Goal: Information Seeking & Learning: Learn about a topic

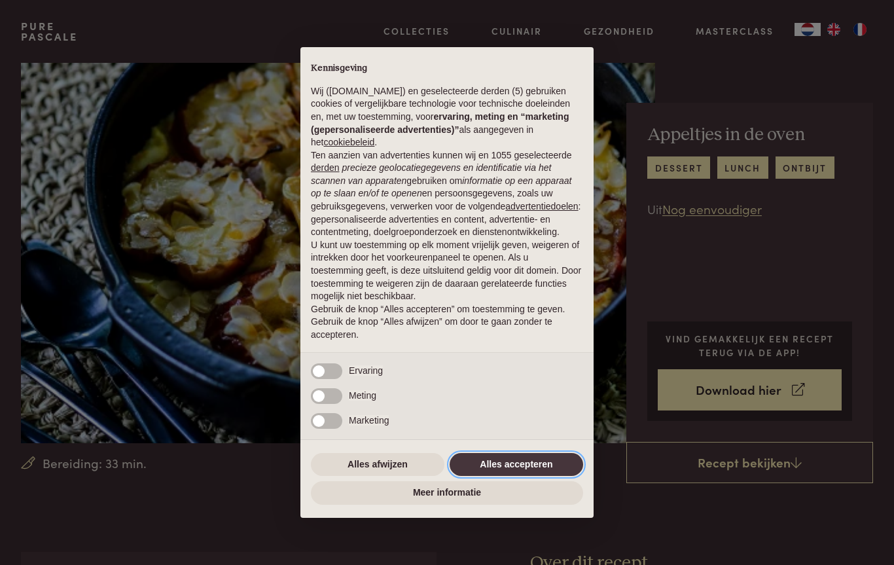
click at [539, 463] on button "Alles accepteren" at bounding box center [516, 465] width 133 height 24
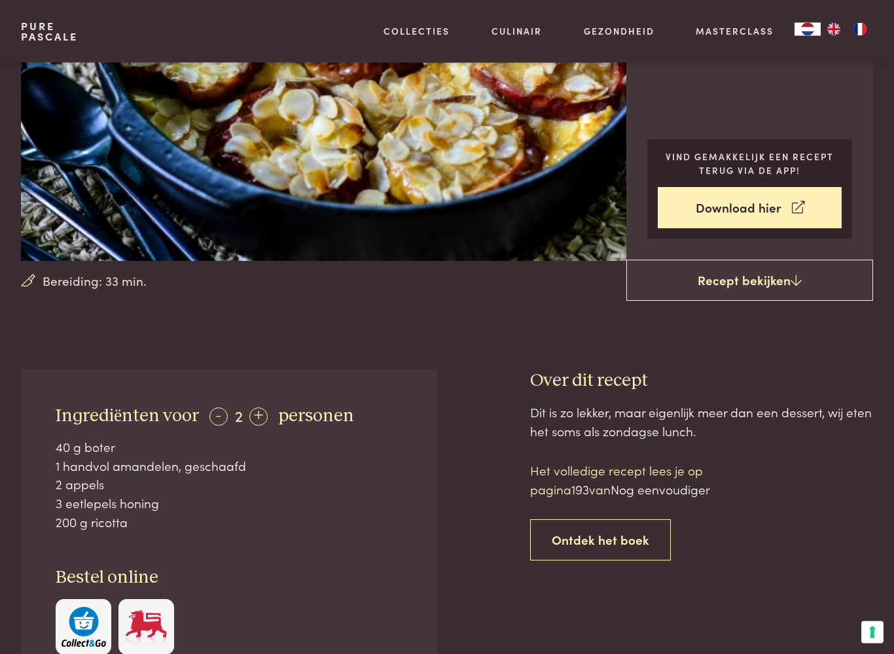
scroll to position [182, 0]
click at [800, 279] on icon at bounding box center [795, 280] width 11 height 12
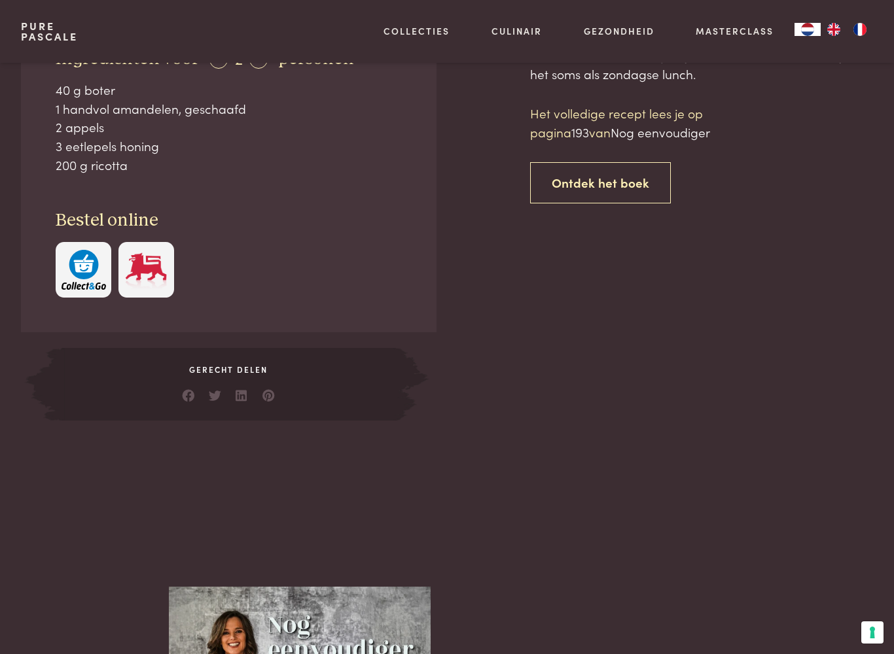
scroll to position [552, 0]
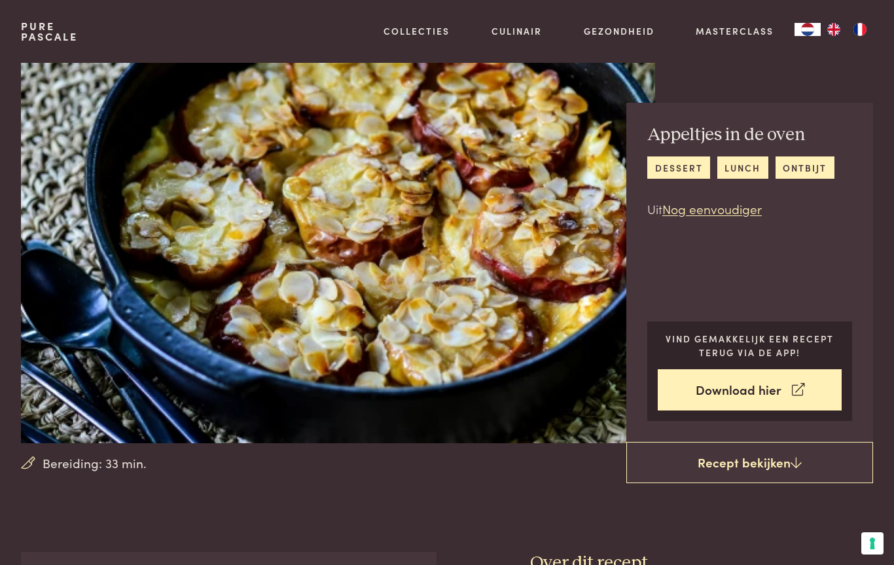
click at [785, 458] on link "Recept bekijken" at bounding box center [749, 463] width 247 height 42
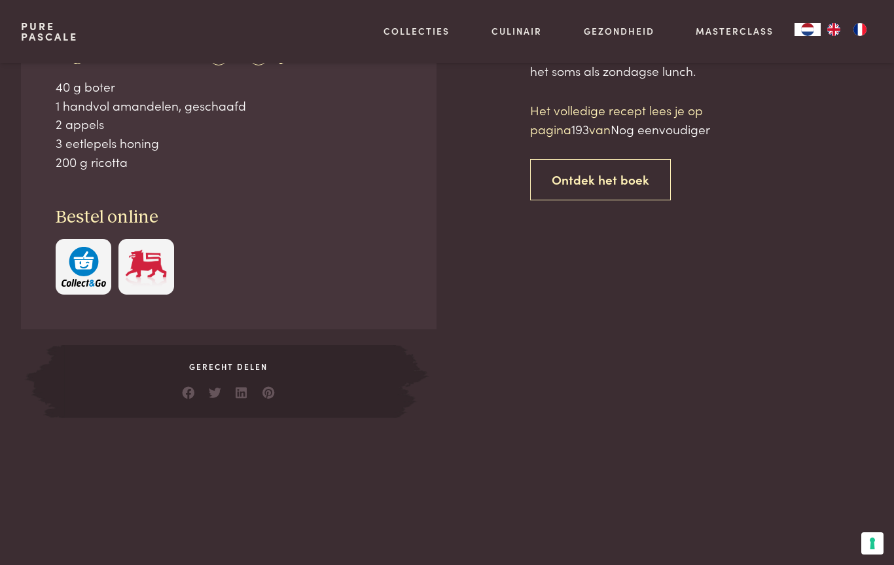
scroll to position [552, 0]
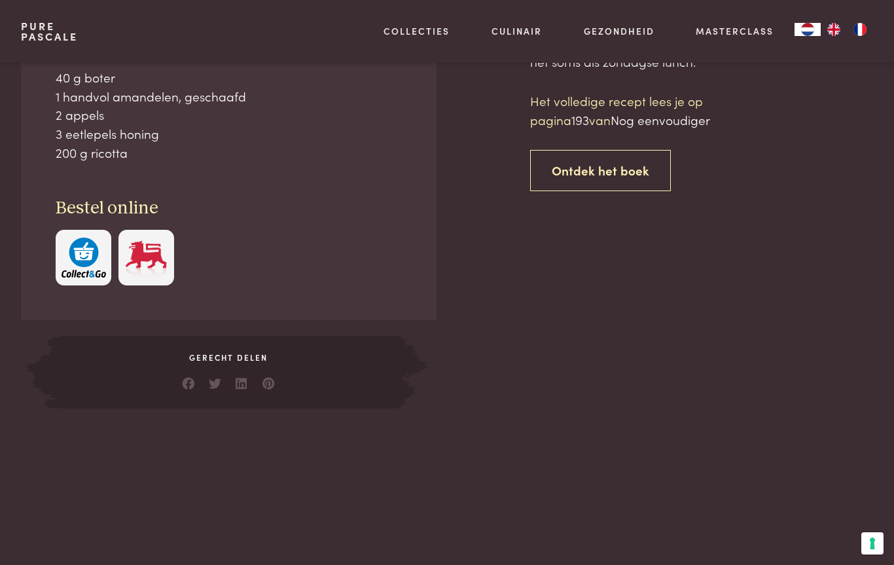
click at [879, 545] on button "Uw voorkeuren voor toestemming voor trackingtechnologieën" at bounding box center [872, 543] width 22 height 22
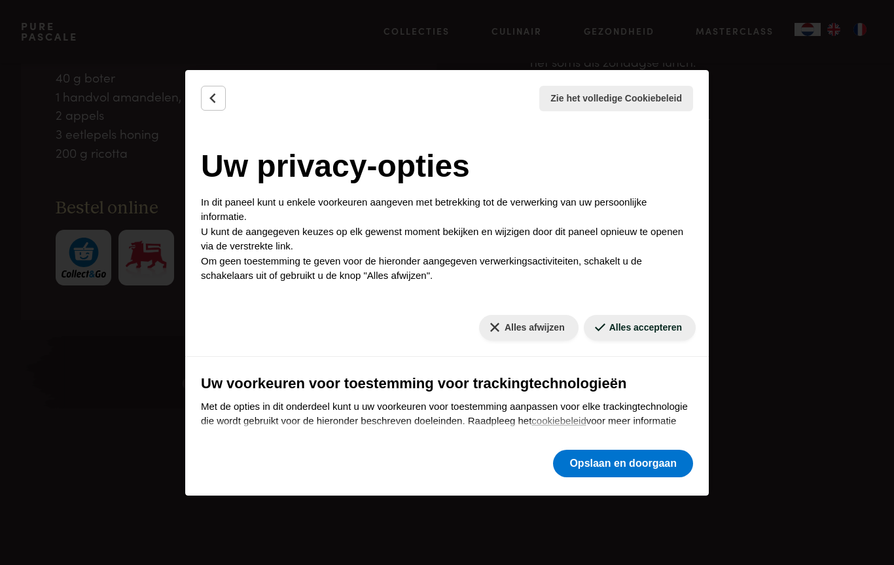
click at [862, 391] on div "Zie het volledige Cookiebeleid Cookiebeleid Uw TCF-gerelateerde voorkeuren De h…" at bounding box center [447, 282] width 894 height 565
click at [817, 139] on div "Zie het volledige Cookiebeleid Cookiebeleid Uw TCF-gerelateerde voorkeuren De h…" at bounding box center [447, 282] width 894 height 565
click at [217, 99] on icon "Terug" at bounding box center [213, 98] width 13 height 13
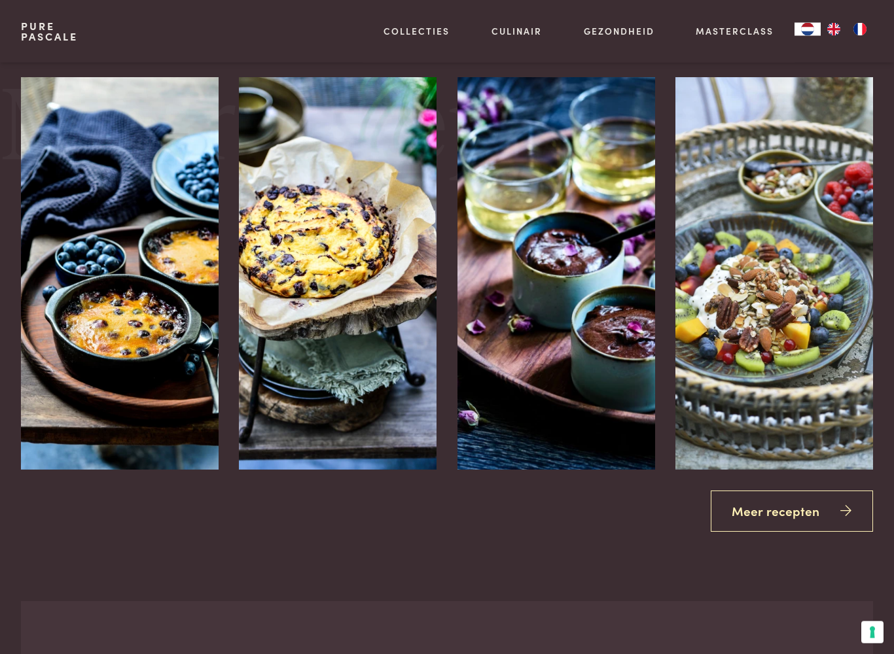
scroll to position [1627, 0]
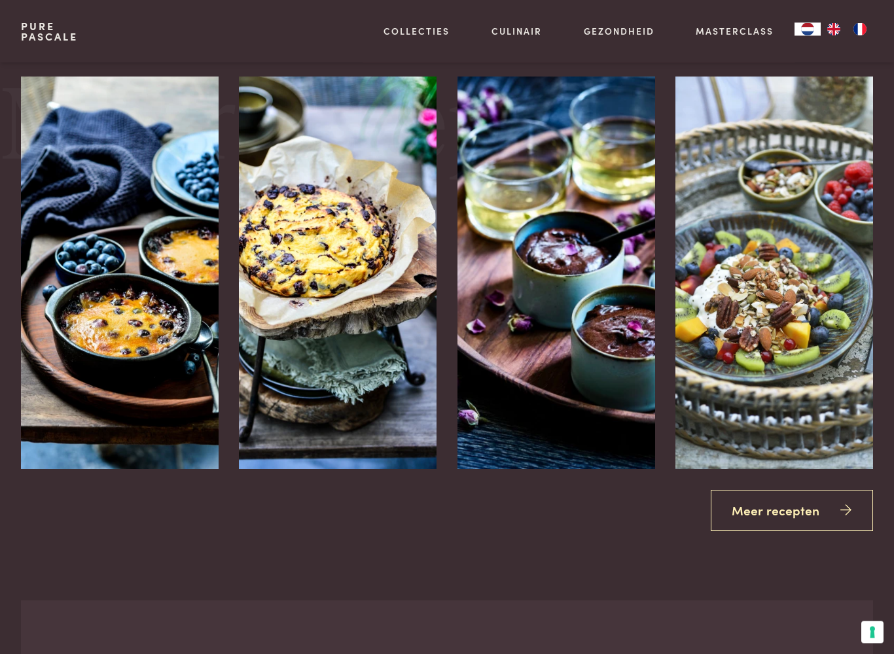
click at [815, 511] on link "Meer recepten" at bounding box center [792, 511] width 163 height 41
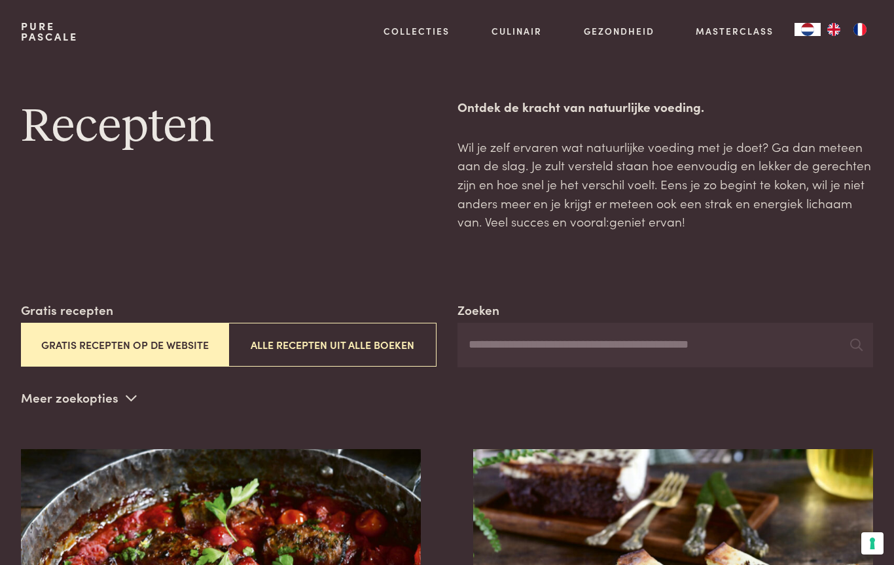
click at [164, 344] on button "Gratis recepten op de website" at bounding box center [125, 345] width 208 height 44
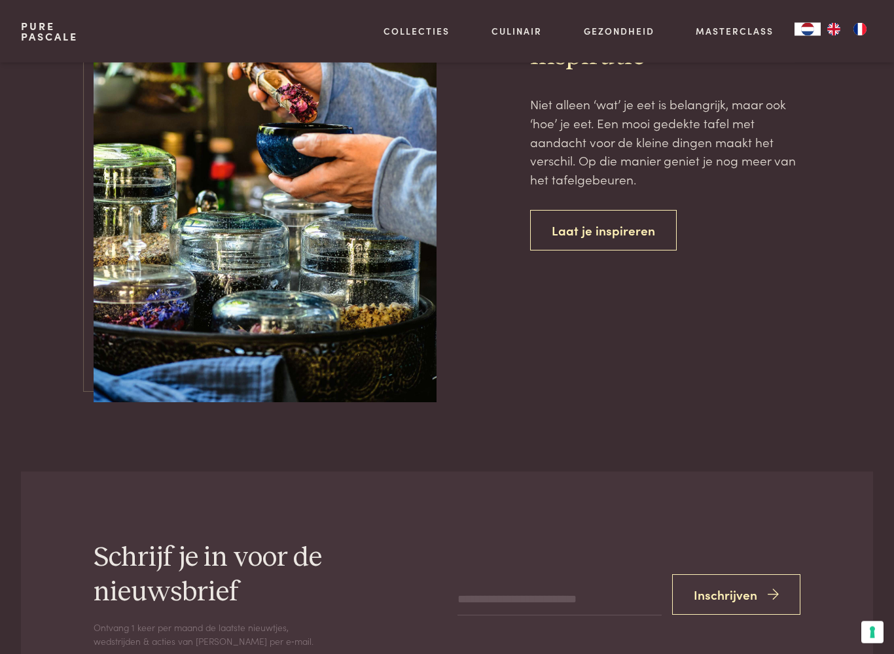
scroll to position [5073, 0]
